Goal: Task Accomplishment & Management: Manage account settings

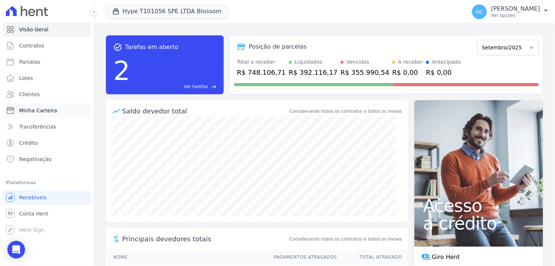
click at [48, 109] on span "Minha Carteira" at bounding box center [38, 110] width 38 height 7
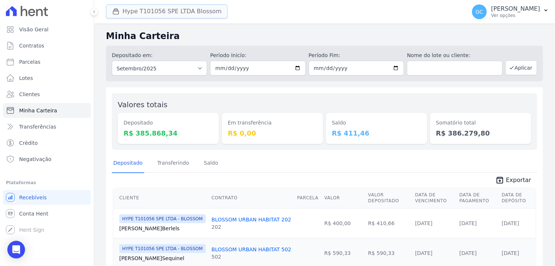
click at [140, 12] on button "Hype T101056 SPE LTDA Blossom" at bounding box center [167, 11] width 122 height 14
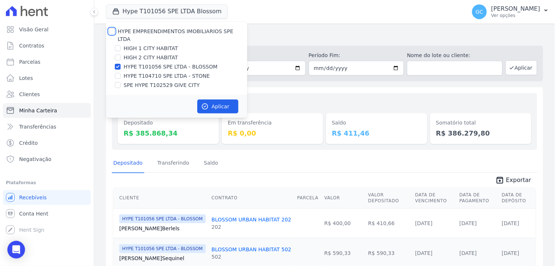
click at [112, 30] on input "HYPE EMPREENDIMENTOS IMOBILIARIOS SPE LTDA" at bounding box center [112, 31] width 6 height 6
checkbox input "true"
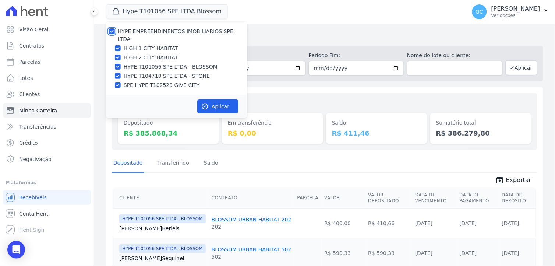
checkbox input "true"
click at [224, 103] on button "Aplicar" at bounding box center [217, 106] width 41 height 14
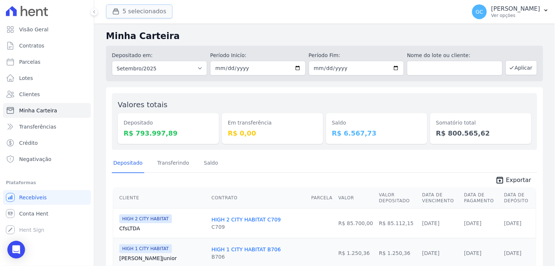
click at [151, 15] on button "5 selecionados" at bounding box center [139, 11] width 67 height 14
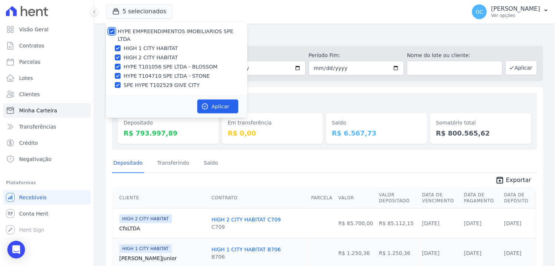
click at [109, 32] on input "HYPE EMPREENDIMENTOS IMOBILIARIOS SPE LTDA" at bounding box center [112, 31] width 6 height 6
checkbox input "false"
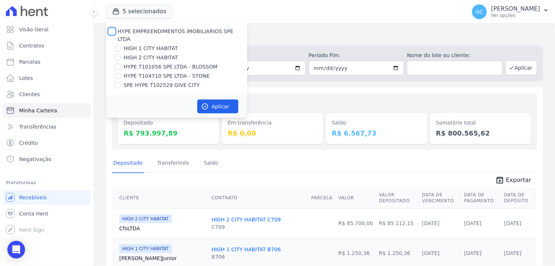
checkbox input "false"
click at [117, 45] on input "HIGH 1 CITY HABITAT" at bounding box center [118, 48] width 6 height 6
checkbox input "true"
click at [211, 100] on button "Aplicar" at bounding box center [217, 106] width 41 height 14
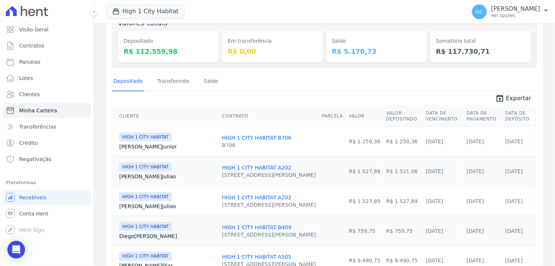
scroll to position [41, 0]
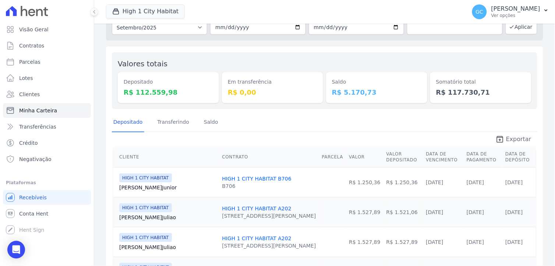
click at [517, 138] on span "Exportar" at bounding box center [518, 139] width 25 height 9
